Goal: Task Accomplishment & Management: Use online tool/utility

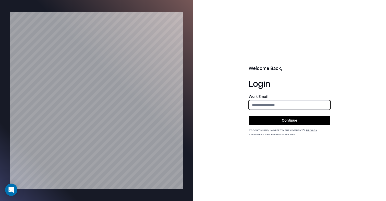
click at [275, 105] on input "email" at bounding box center [289, 104] width 81 height 9
type input "**********"
click at [276, 120] on button "Continue" at bounding box center [290, 120] width 82 height 9
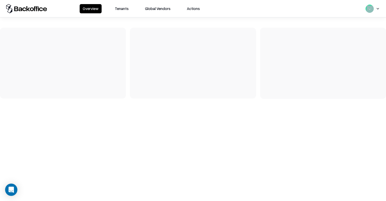
click at [124, 10] on button "Tenants" at bounding box center [122, 8] width 20 height 9
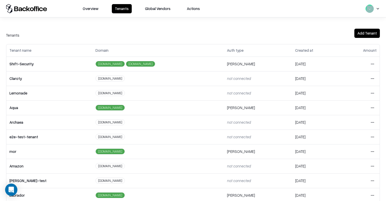
scroll to position [110, 0]
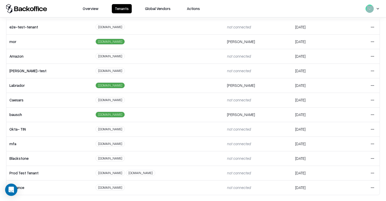
click at [373, 115] on html "Overview Tenants Global Vendors Actions Tenants Add Tenant Tenant name Domain A…" at bounding box center [193, 100] width 386 height 201
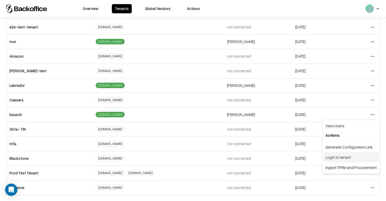
click at [339, 157] on div "Login to tenant" at bounding box center [351, 157] width 55 height 10
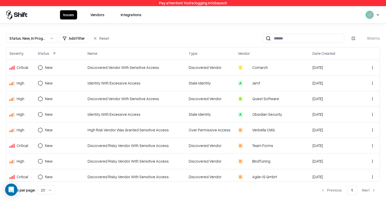
click at [96, 15] on button "Vendors" at bounding box center [97, 14] width 20 height 9
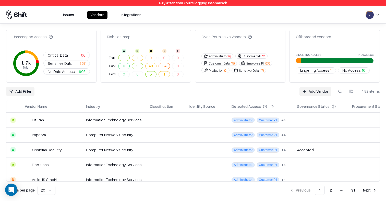
click at [25, 92] on html "Pay attention! You're logging into bausch Issues Vendors Integrations Unmanaged…" at bounding box center [193, 100] width 386 height 201
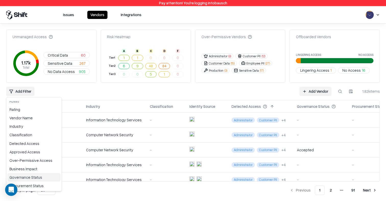
click at [36, 178] on div "Governance Status" at bounding box center [33, 177] width 53 height 8
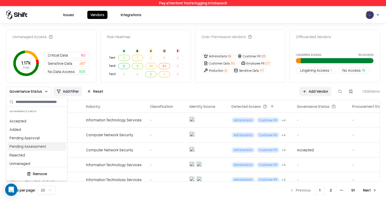
click at [26, 147] on div "Pending Assessment" at bounding box center [36, 146] width 59 height 8
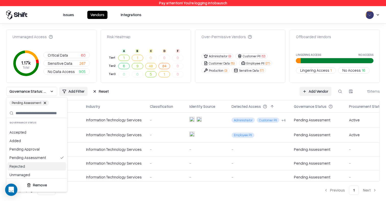
click at [263, 96] on html "Pay attention! You're logging into bausch Issues Vendors Integrations Unmanaged…" at bounding box center [193, 100] width 386 height 201
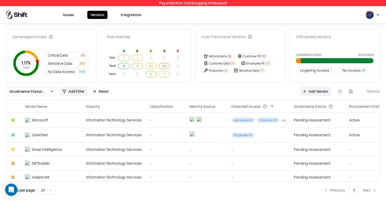
click at [307, 121] on div "Pending Assessment" at bounding box center [312, 119] width 37 height 5
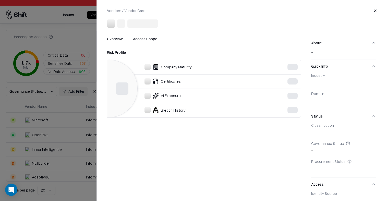
click at [73, 133] on div at bounding box center [193, 100] width 386 height 201
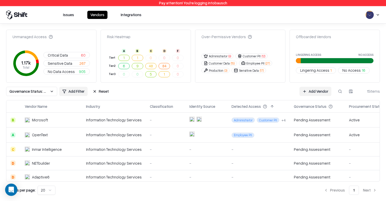
click at [35, 92] on span "Governance Status: Pending Assessment" at bounding box center [28, 90] width 38 height 5
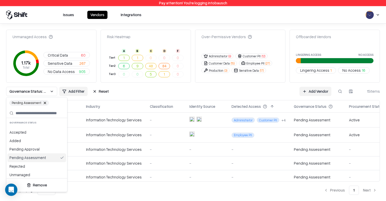
click at [36, 158] on div "Pending Assessment" at bounding box center [36, 157] width 59 height 8
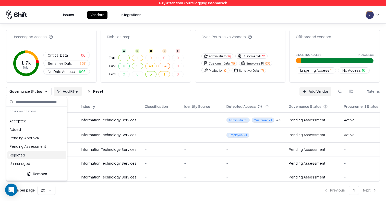
scroll to position [2, 0]
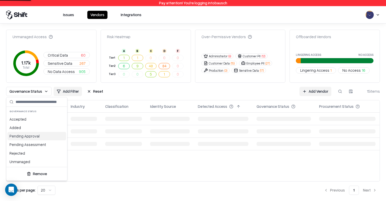
click at [38, 137] on div "Pending Approval" at bounding box center [36, 136] width 59 height 8
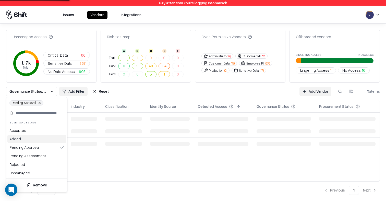
scroll to position [0, 0]
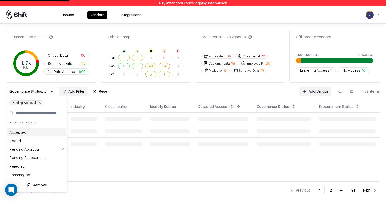
click at [245, 91] on html "Pay attention! You're logging into bausch Issues Vendors Integrations Unmanaged…" at bounding box center [193, 100] width 386 height 201
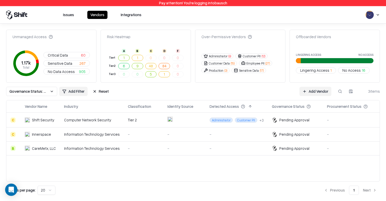
click at [286, 148] on div "Pending Approval" at bounding box center [295, 147] width 30 height 5
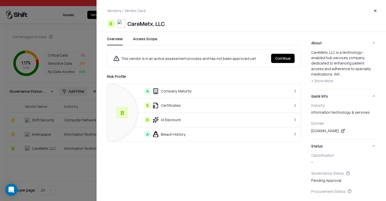
click at [287, 57] on button "Continue" at bounding box center [283, 58] width 24 height 9
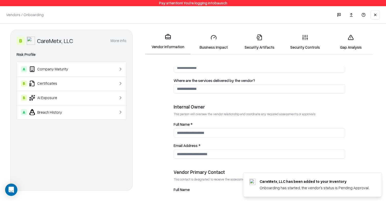
scroll to position [277, 0]
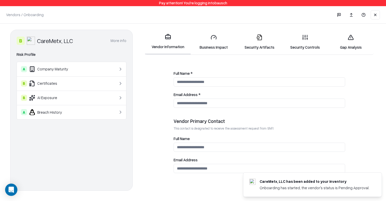
click at [214, 45] on link "Business Impact" at bounding box center [214, 42] width 46 height 24
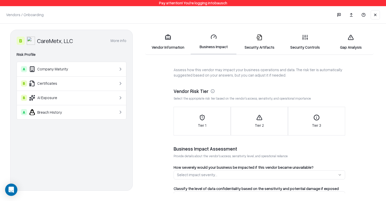
click at [255, 47] on link "Security Artifacts" at bounding box center [260, 42] width 46 height 24
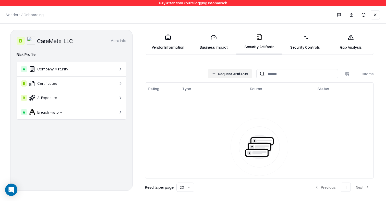
click at [294, 47] on link "Security Controls" at bounding box center [306, 42] width 46 height 24
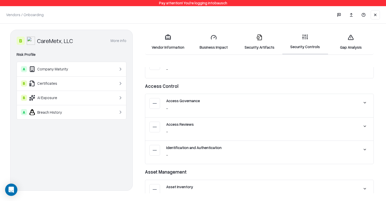
scroll to position [396, 0]
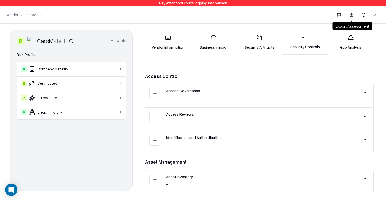
click at [352, 13] on link at bounding box center [352, 14] width 10 height 9
